Goal: Information Seeking & Learning: Learn about a topic

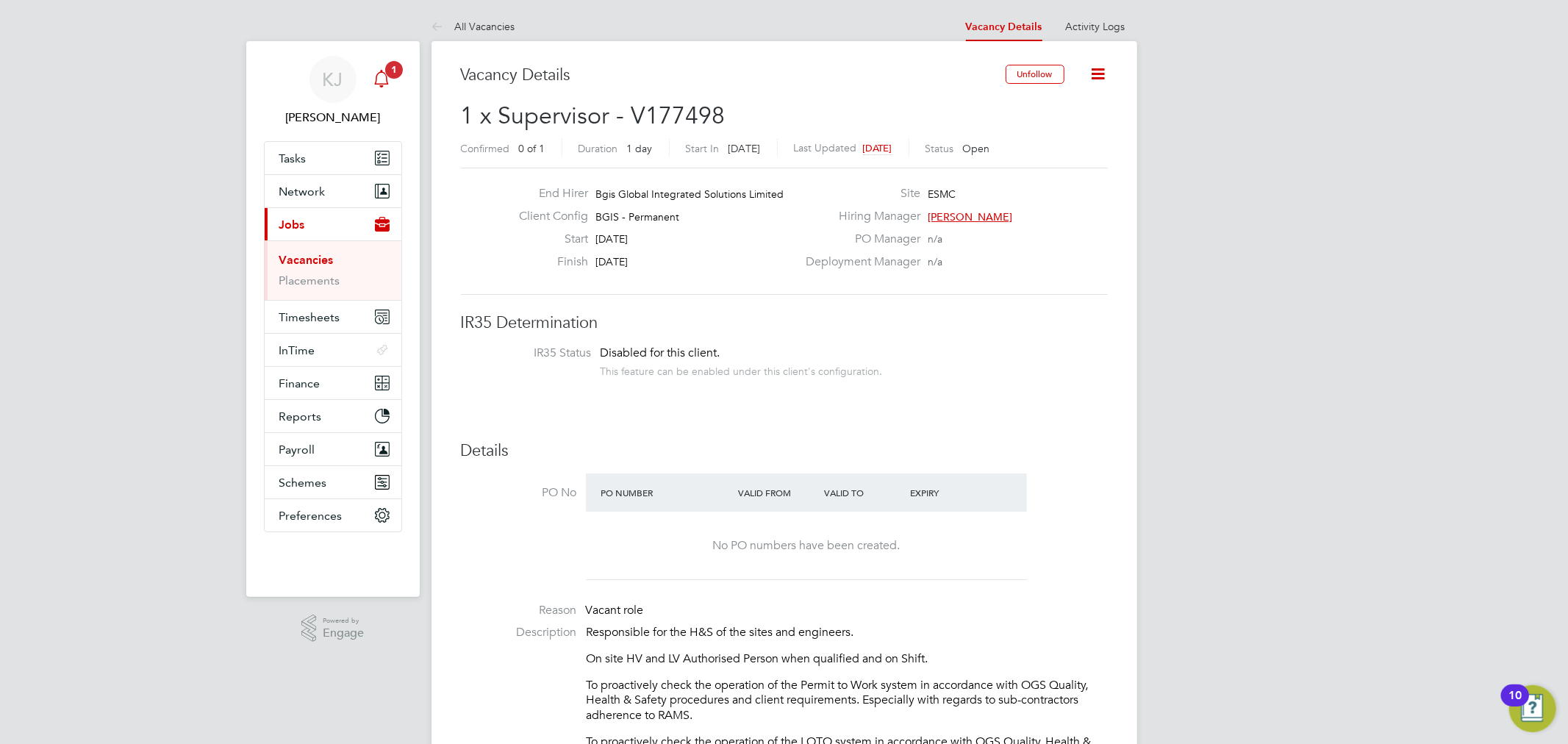
click at [388, 89] on div "Main navigation" at bounding box center [382, 80] width 29 height 29
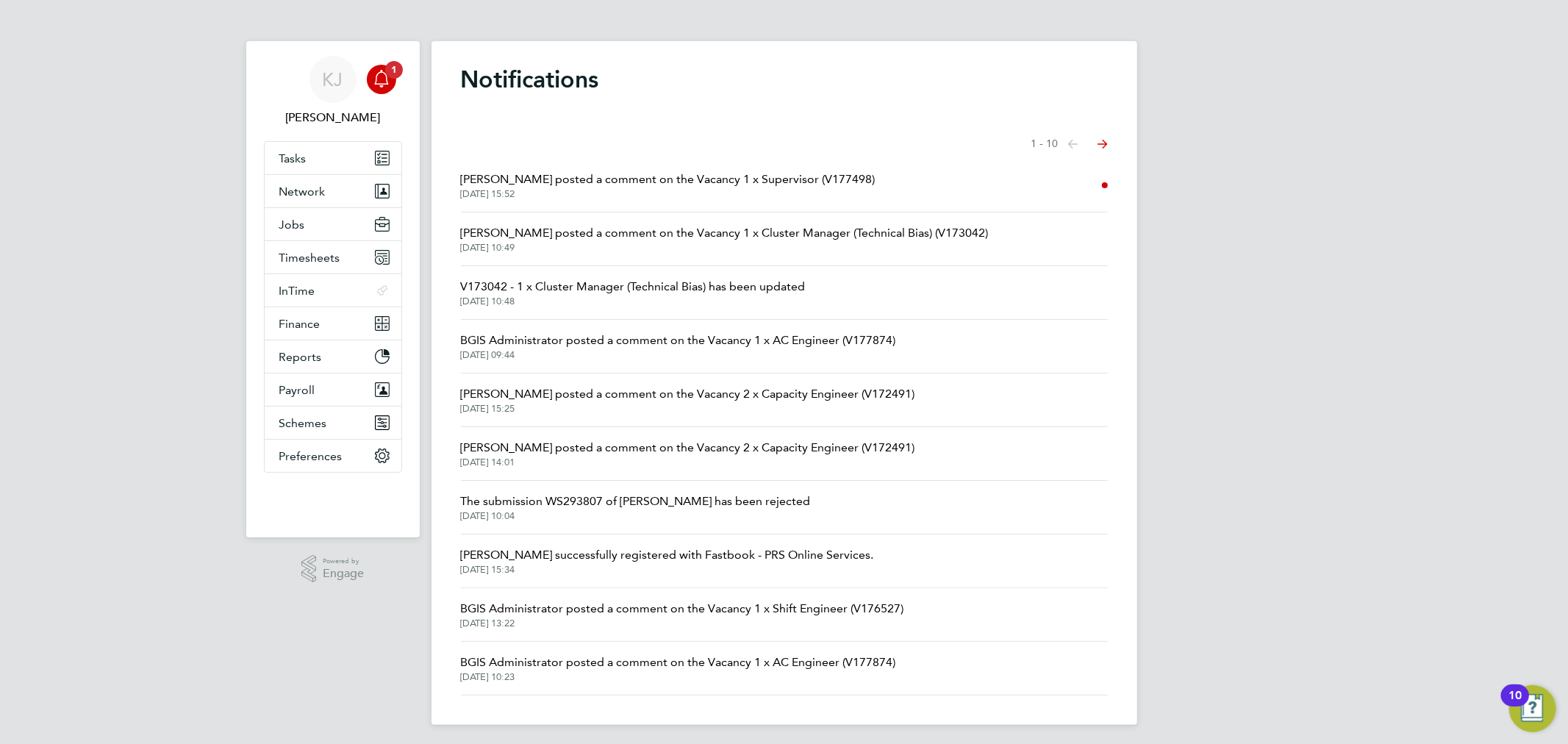
click at [599, 206] on li "[PERSON_NAME] posted a comment on the Vacancy 1 x Supervisor (V177498) [DATE] 1…" at bounding box center [784, 186] width 647 height 54
click at [599, 186] on span "[PERSON_NAME] posted a comment on the Vacancy 1 x Supervisor (V177498)" at bounding box center [668, 179] width 415 height 17
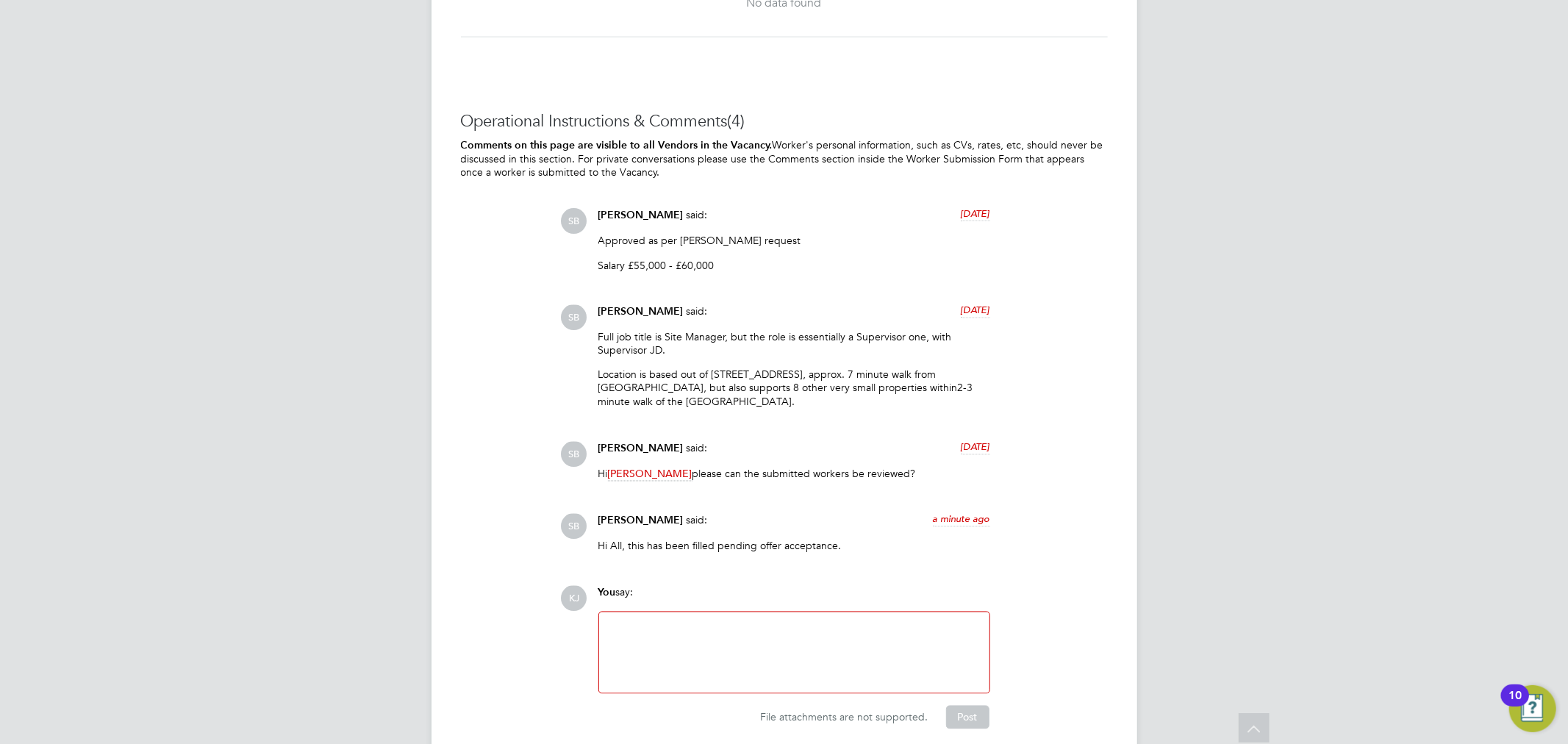
scroll to position [2123, 0]
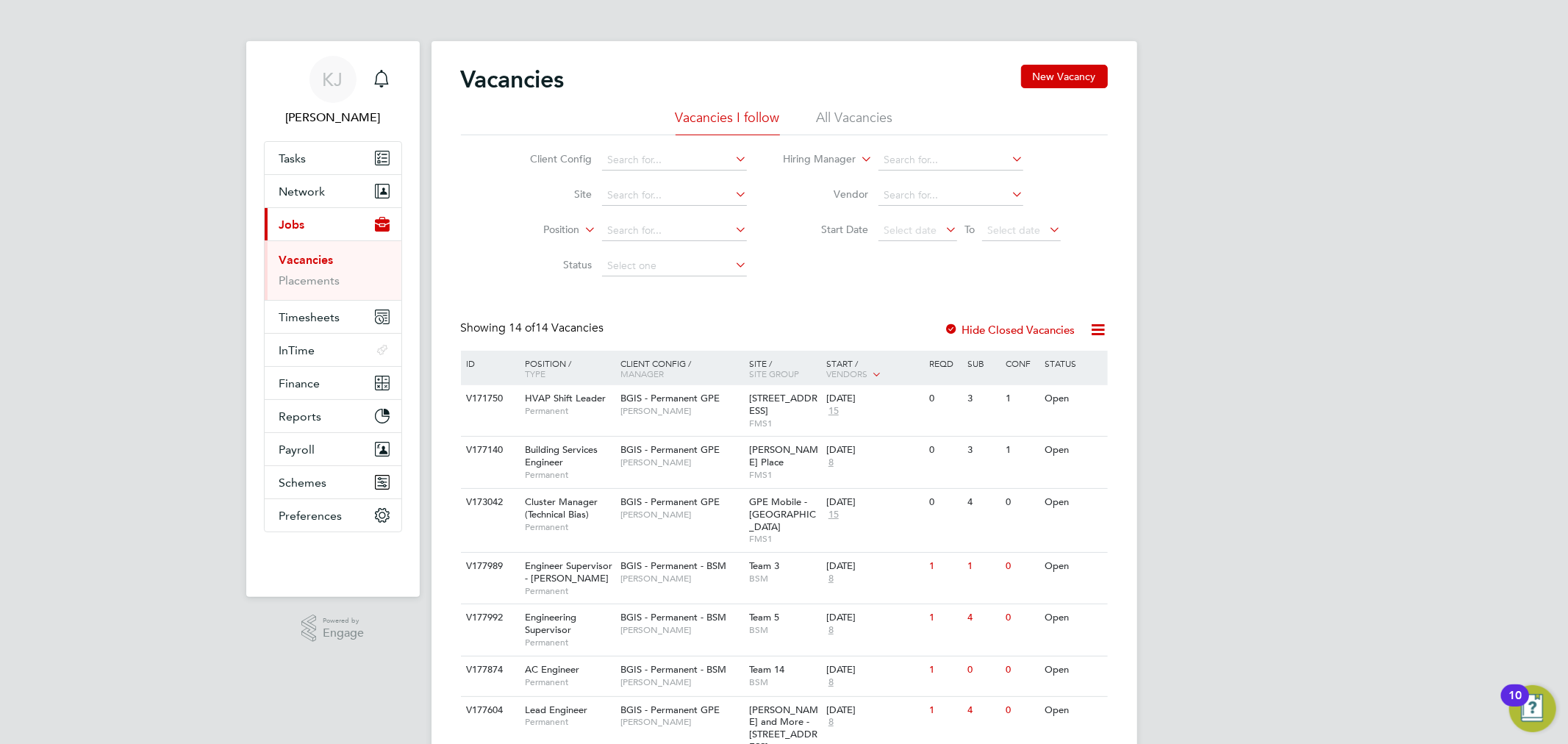
click at [848, 108] on li "All Vacancies" at bounding box center [855, 121] width 76 height 27
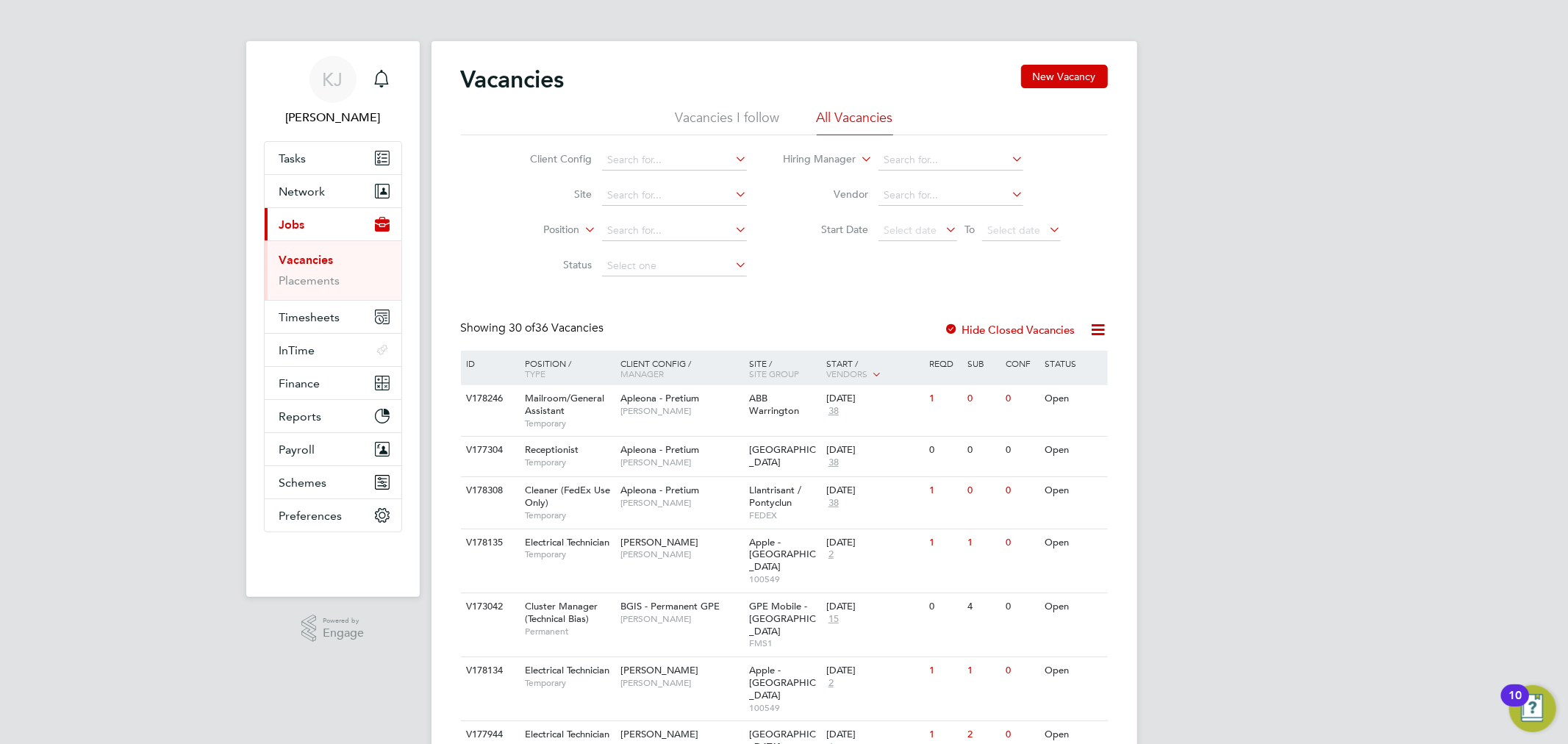
click at [678, 130] on li "Vacancies I follow" at bounding box center [728, 121] width 104 height 27
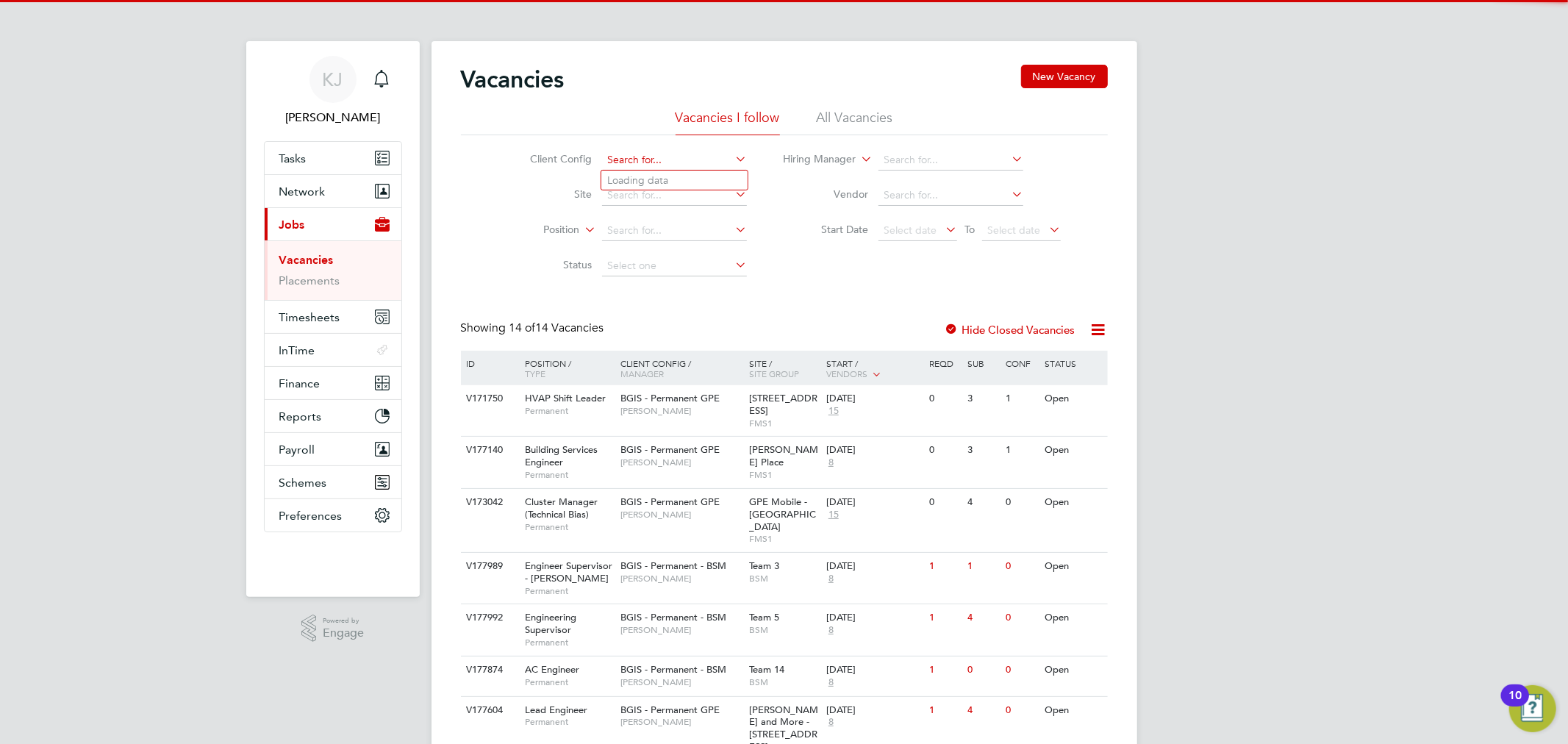
click at [651, 153] on input at bounding box center [674, 160] width 145 height 21
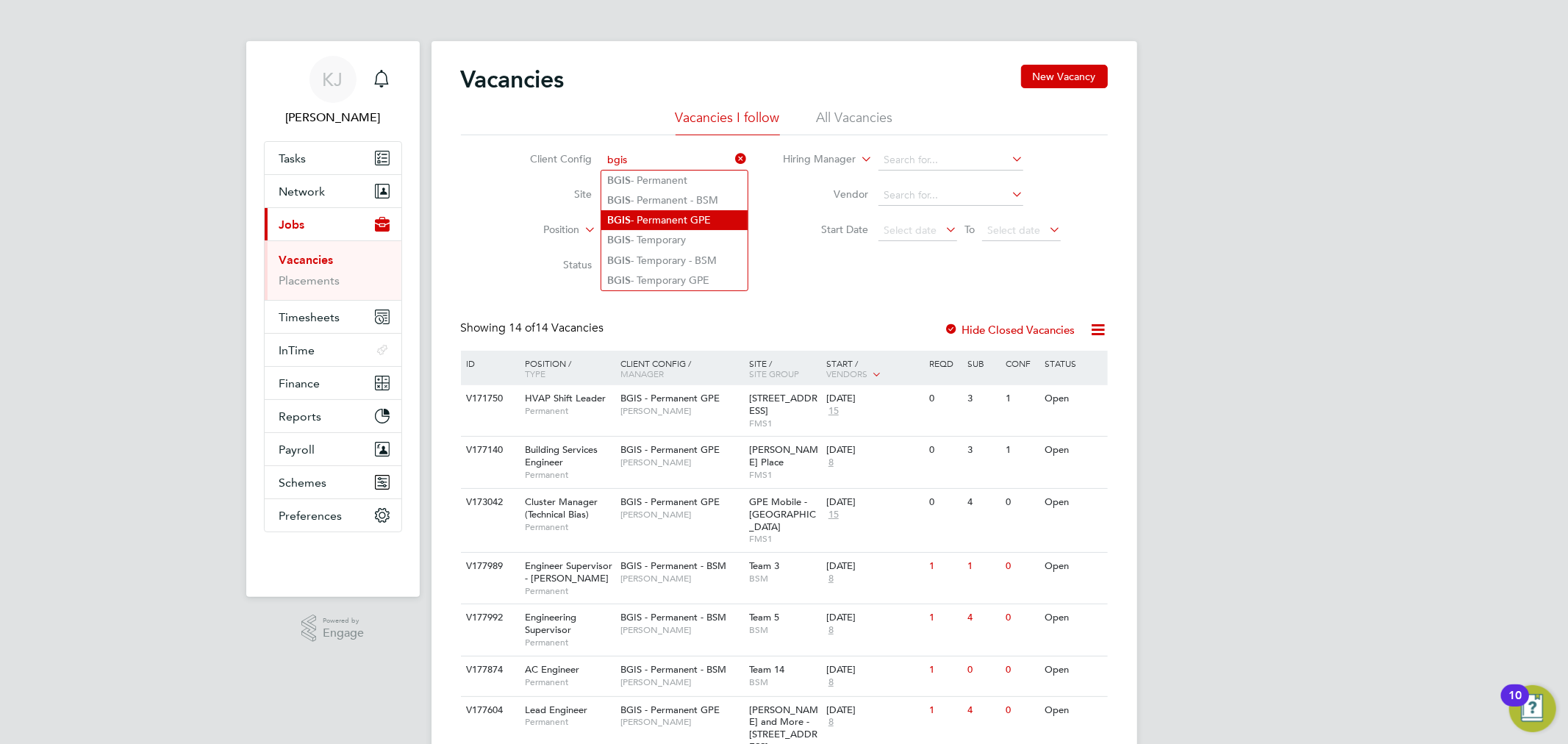
click at [674, 211] on li "BGIS - Permanent GPE" at bounding box center [674, 219] width 147 height 20
type input "BGIS - Permanent GPE"
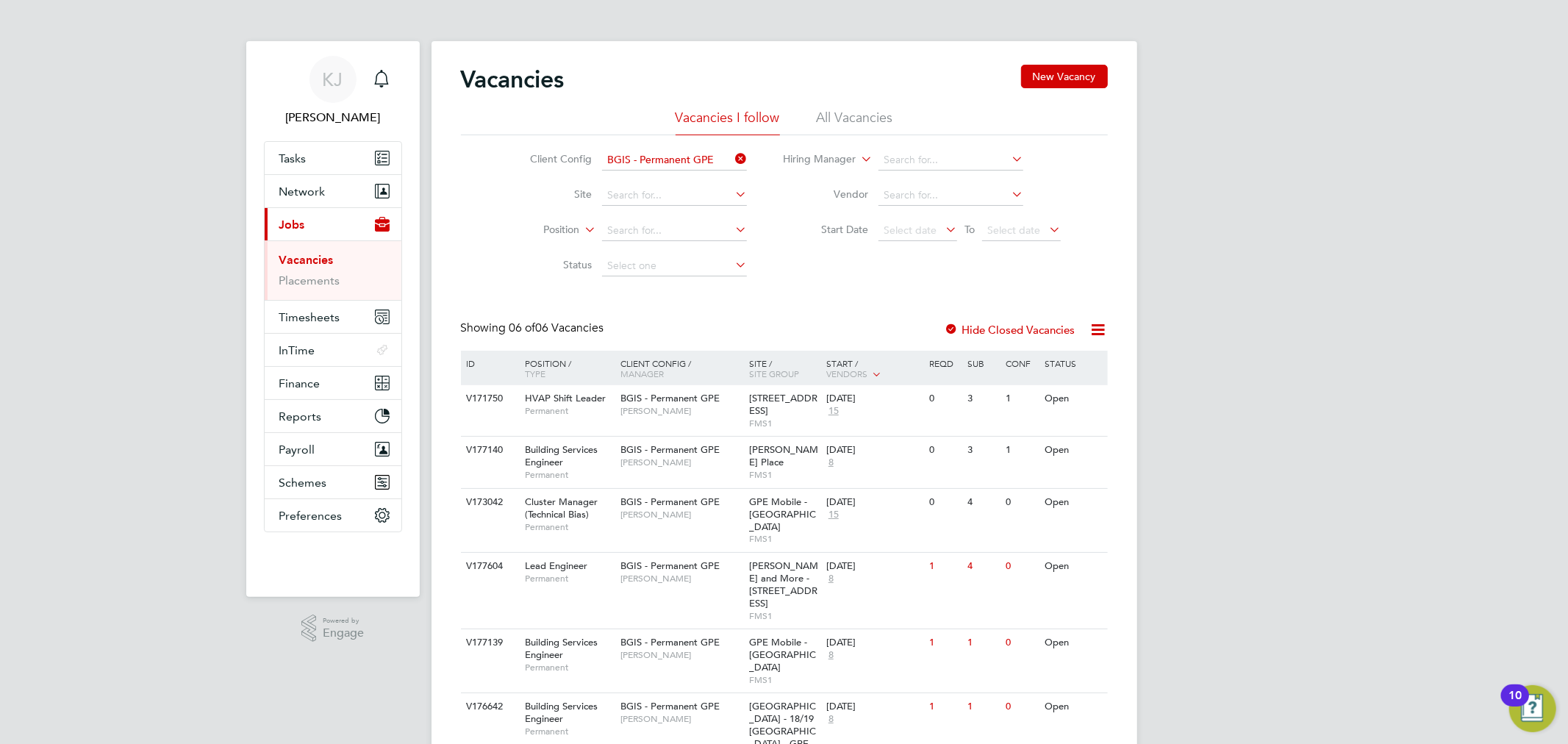
click at [826, 108] on li "All Vacancies" at bounding box center [855, 121] width 76 height 27
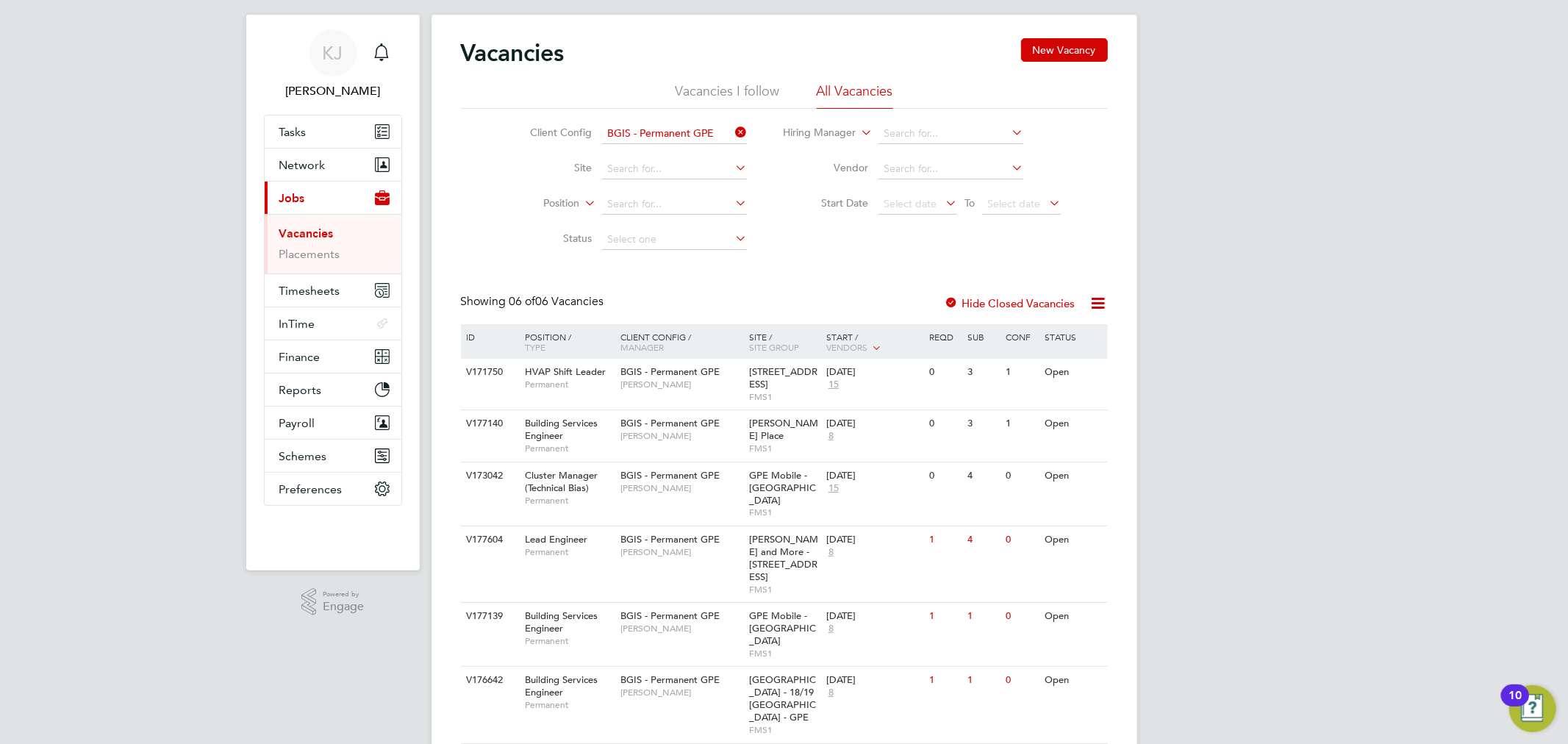
scroll to position [42, 0]
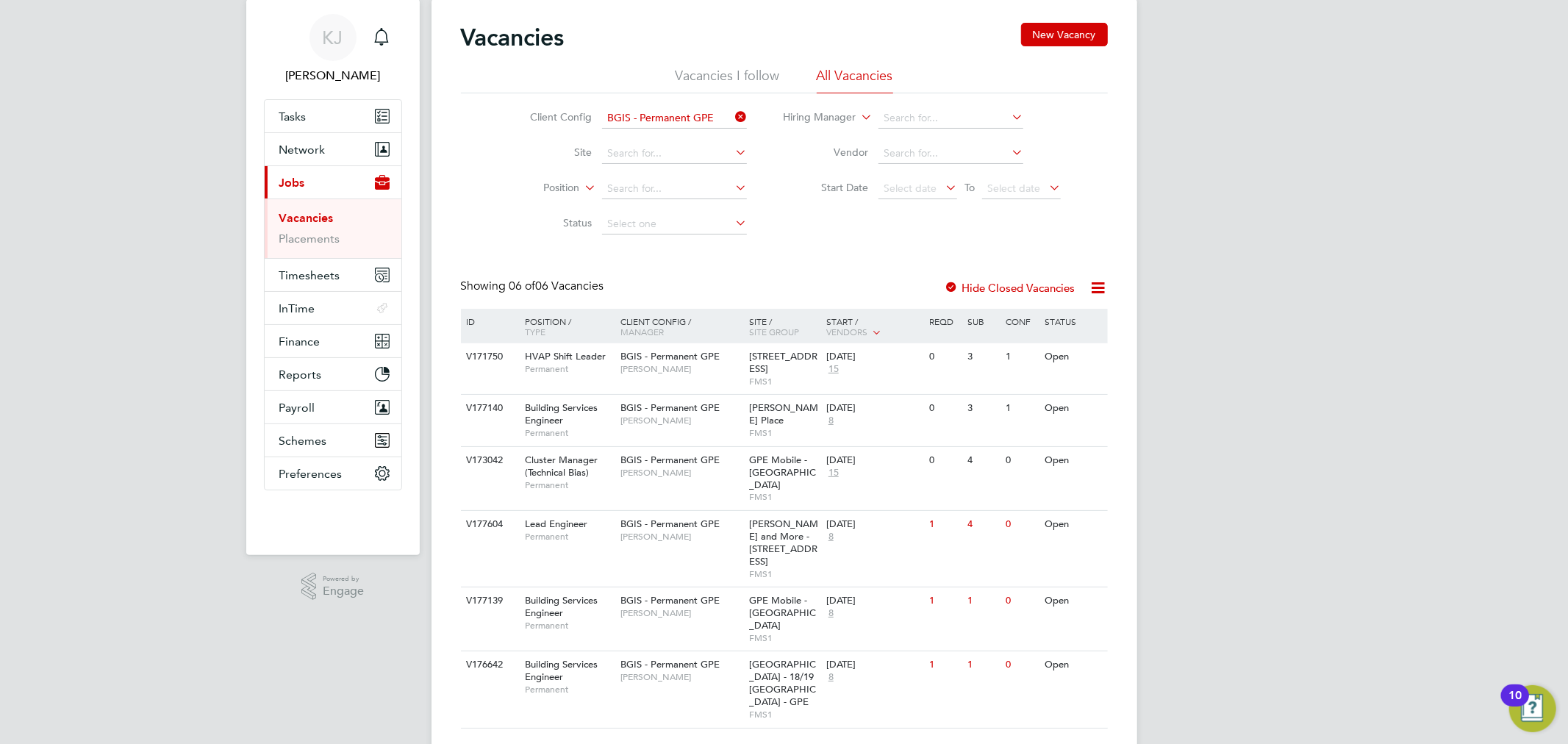
click at [732, 122] on icon at bounding box center [732, 117] width 0 height 21
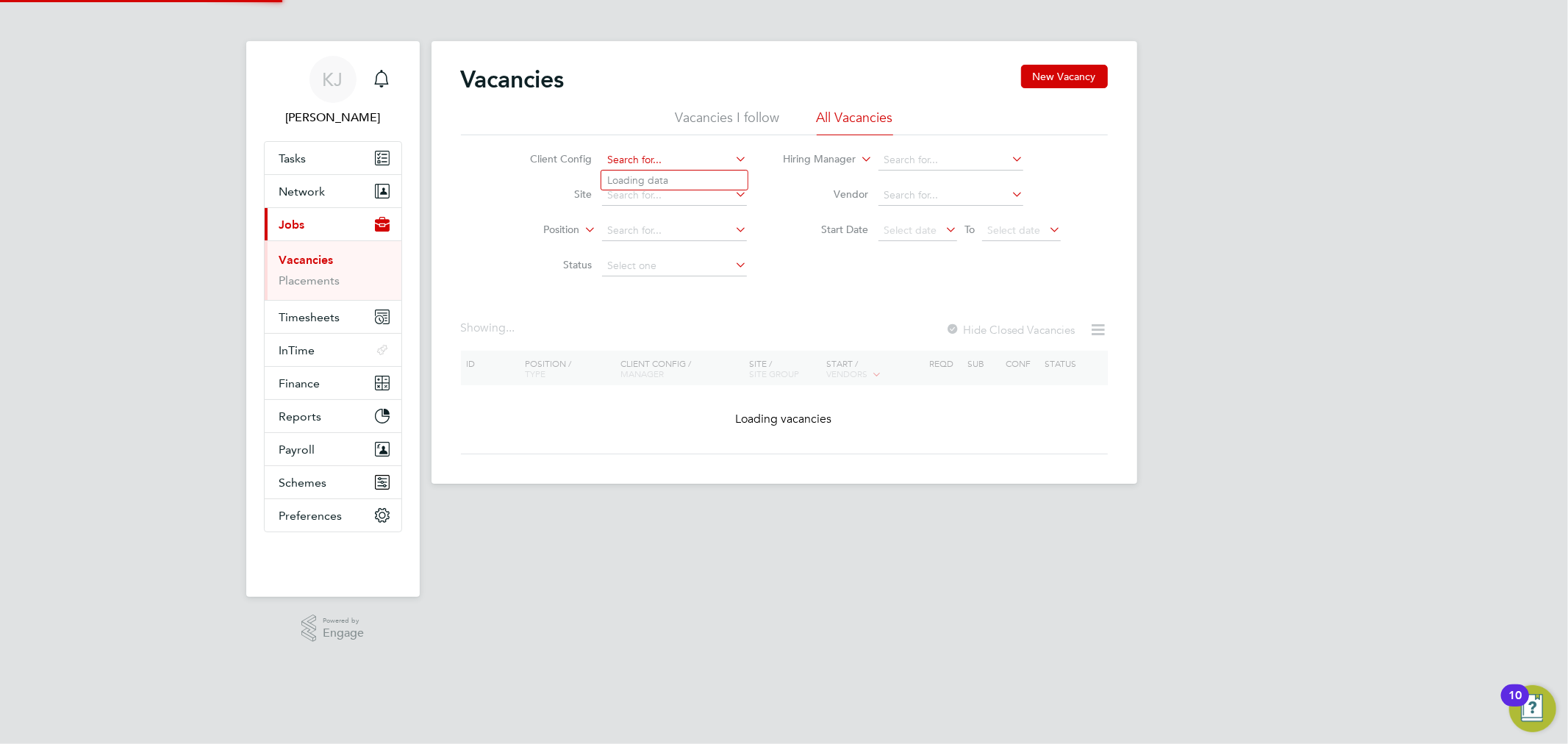
click at [681, 151] on input at bounding box center [674, 160] width 145 height 21
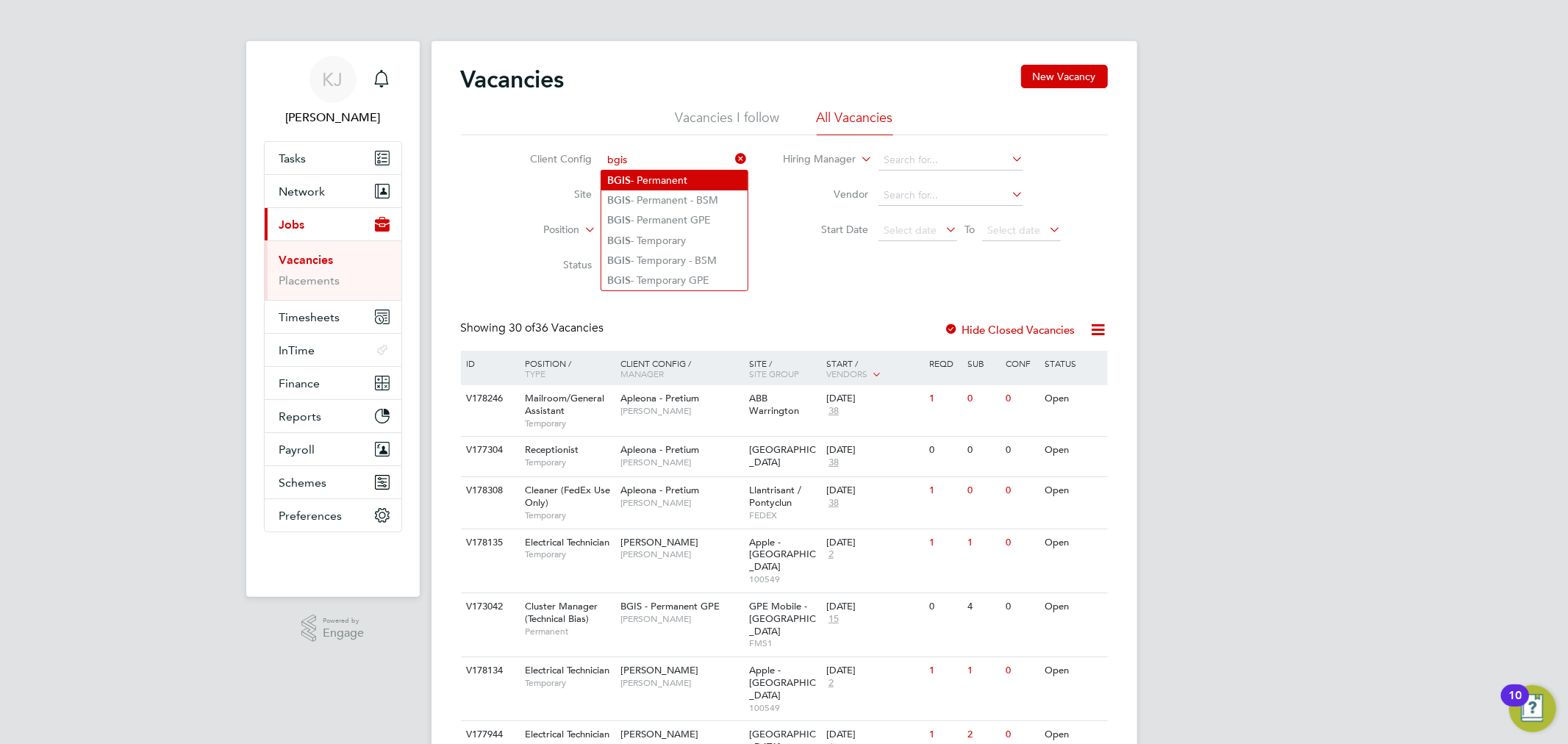
click at [702, 185] on li "BGIS - Permanent" at bounding box center [674, 180] width 147 height 20
type input "BGIS - Permanent"
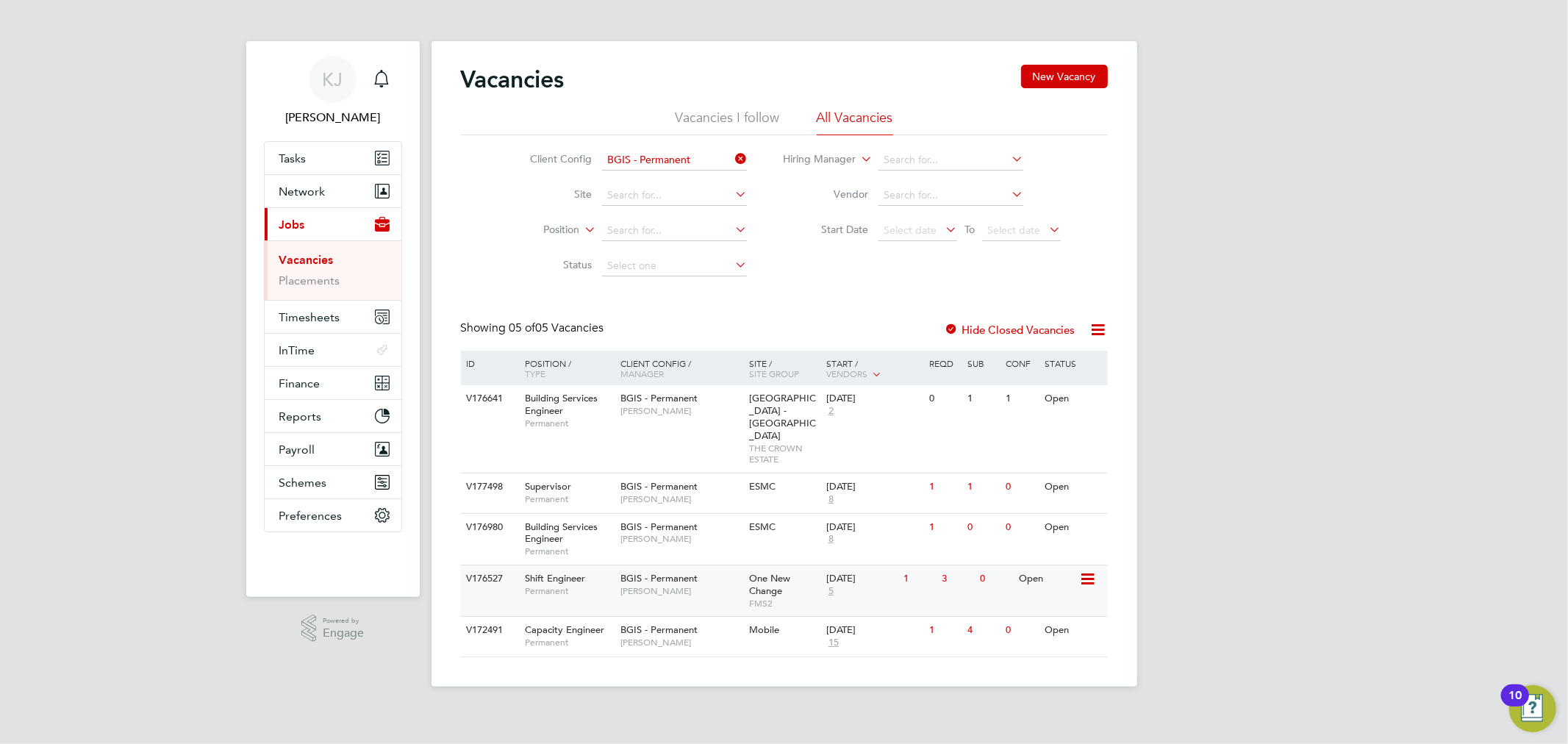
click at [689, 571] on span "BGIS - Permanent" at bounding box center [658, 578] width 77 height 12
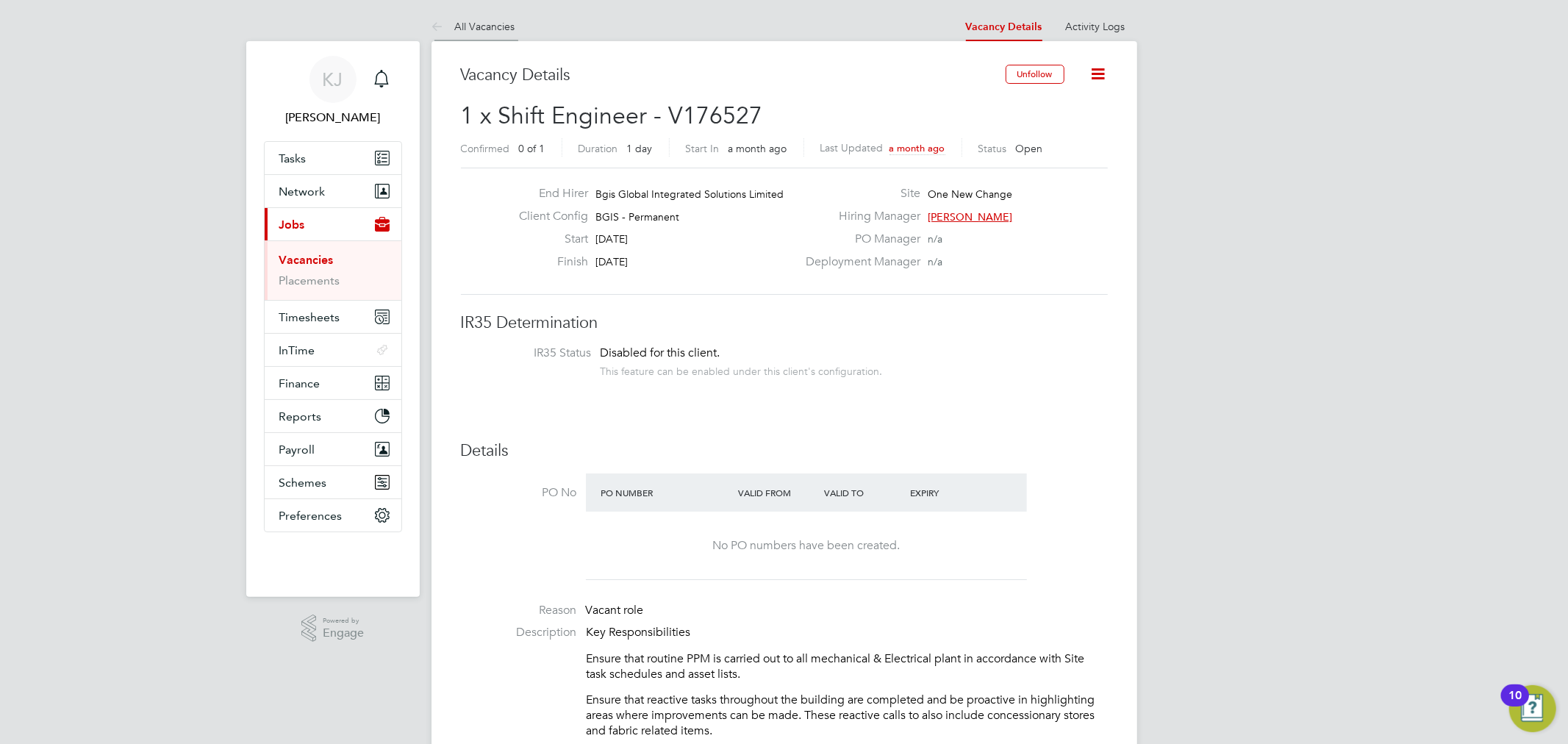
click at [474, 34] on li "All Vacancies" at bounding box center [474, 27] width 84 height 29
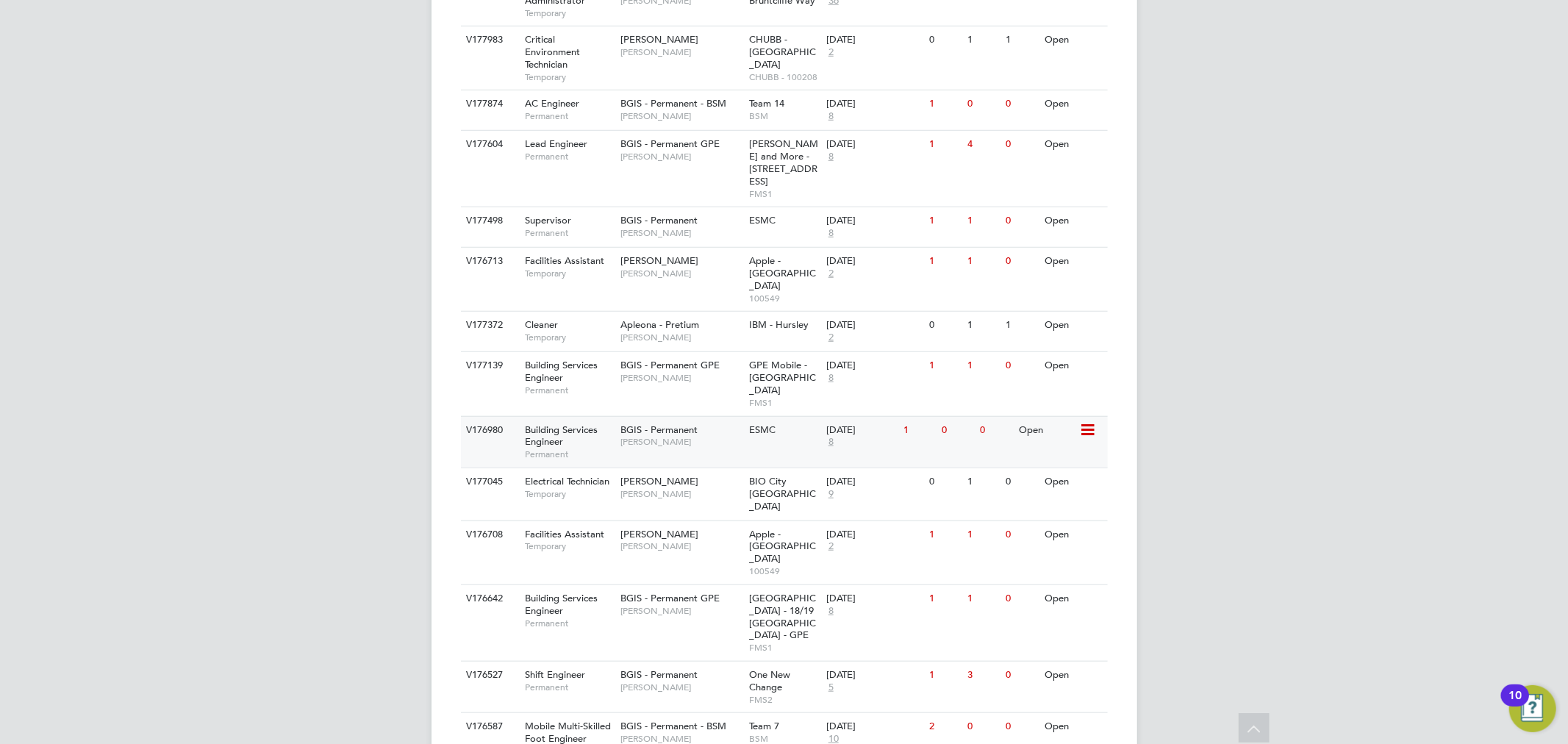
scroll to position [891, 0]
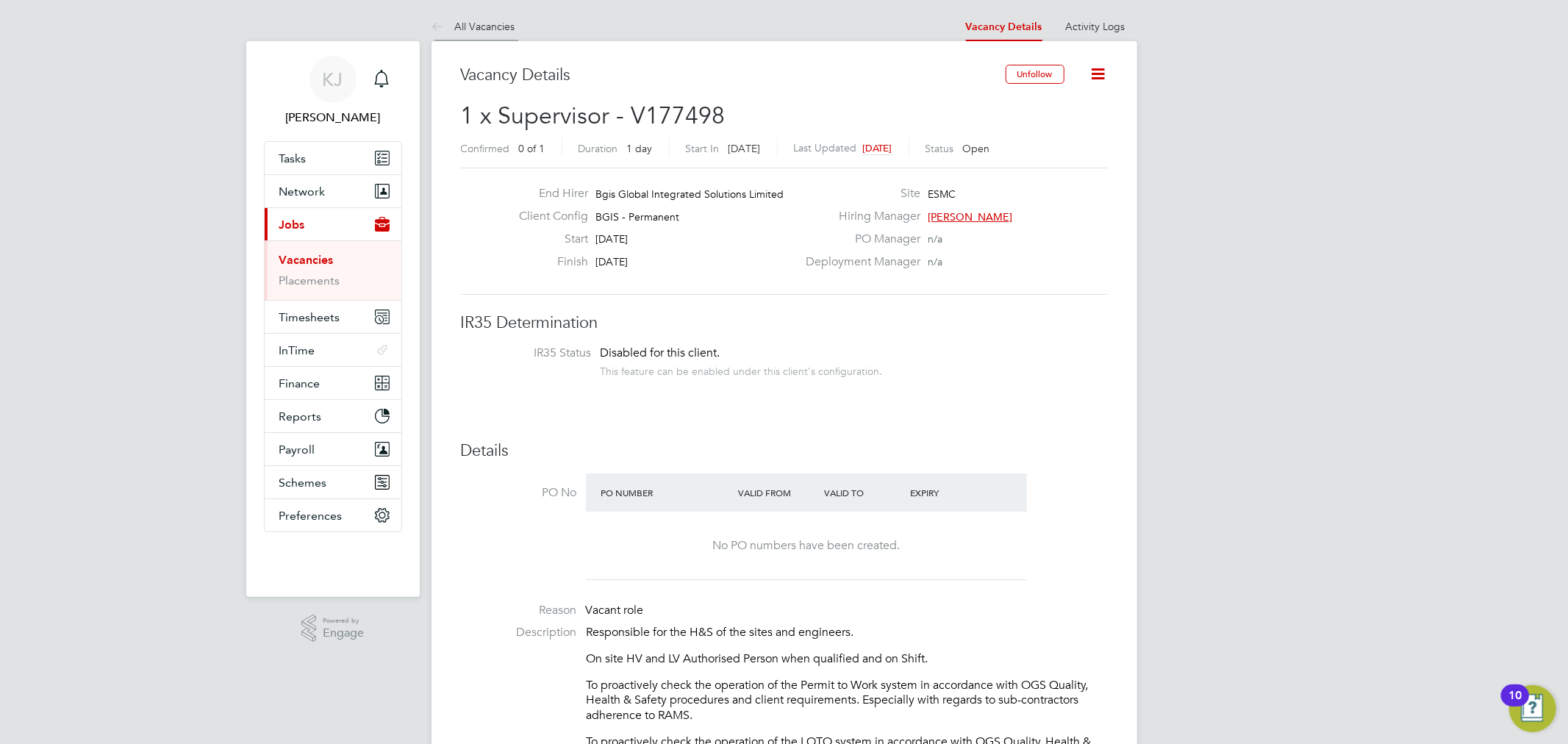
click at [488, 33] on li "All Vacancies" at bounding box center [474, 27] width 84 height 29
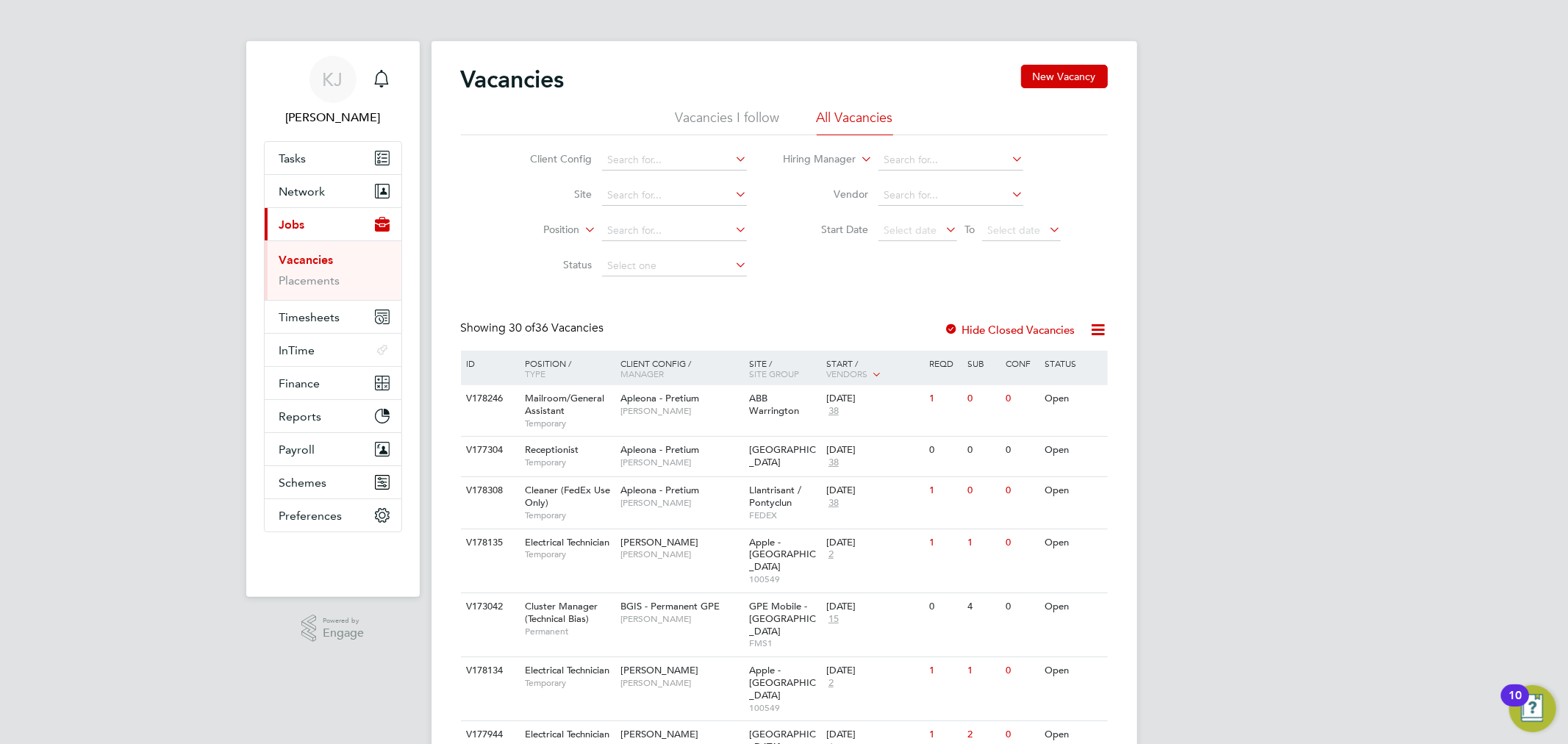
click at [724, 114] on li "Vacancies I follow" at bounding box center [728, 121] width 104 height 27
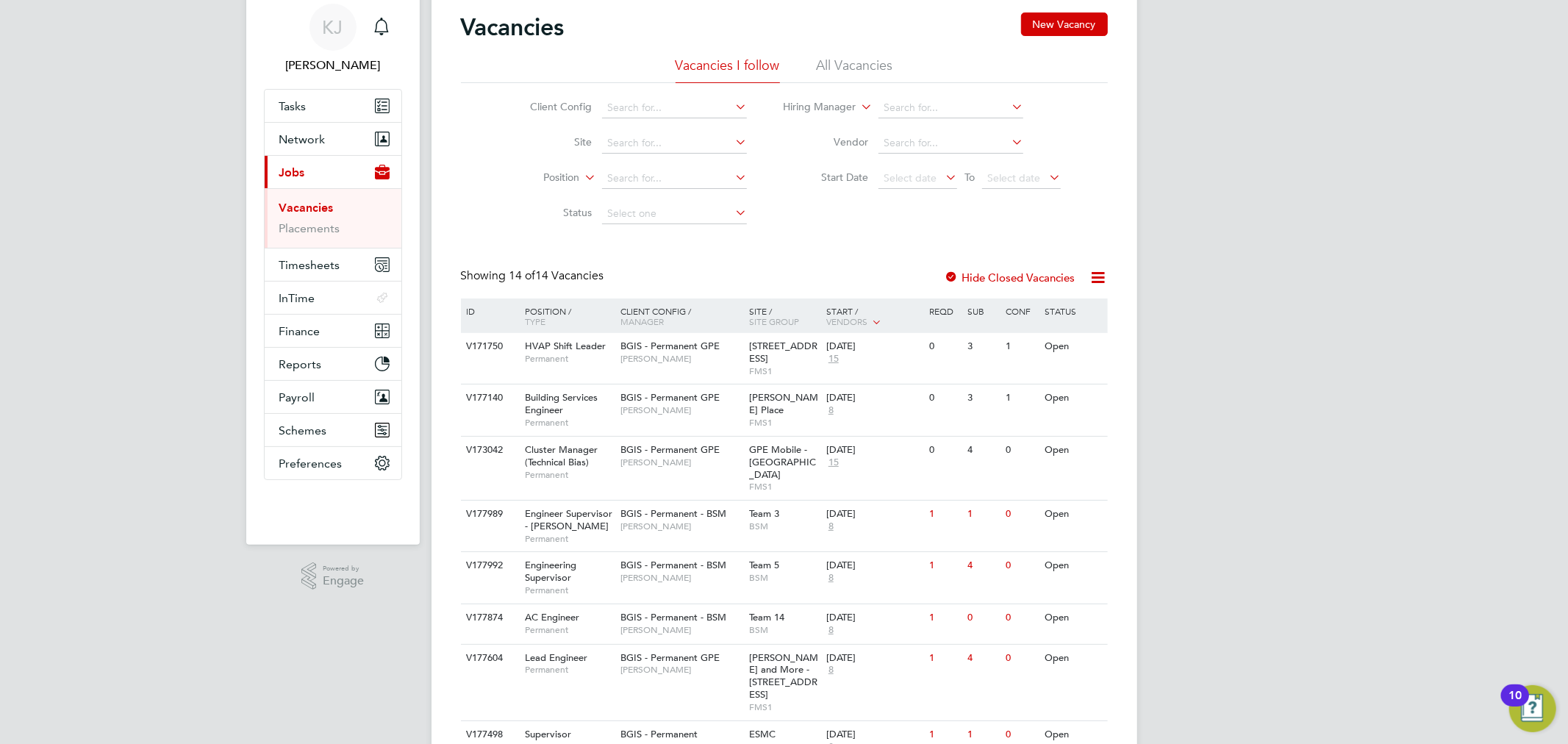
scroll to position [82, 0]
